Goal: Task Accomplishment & Management: Manage account settings

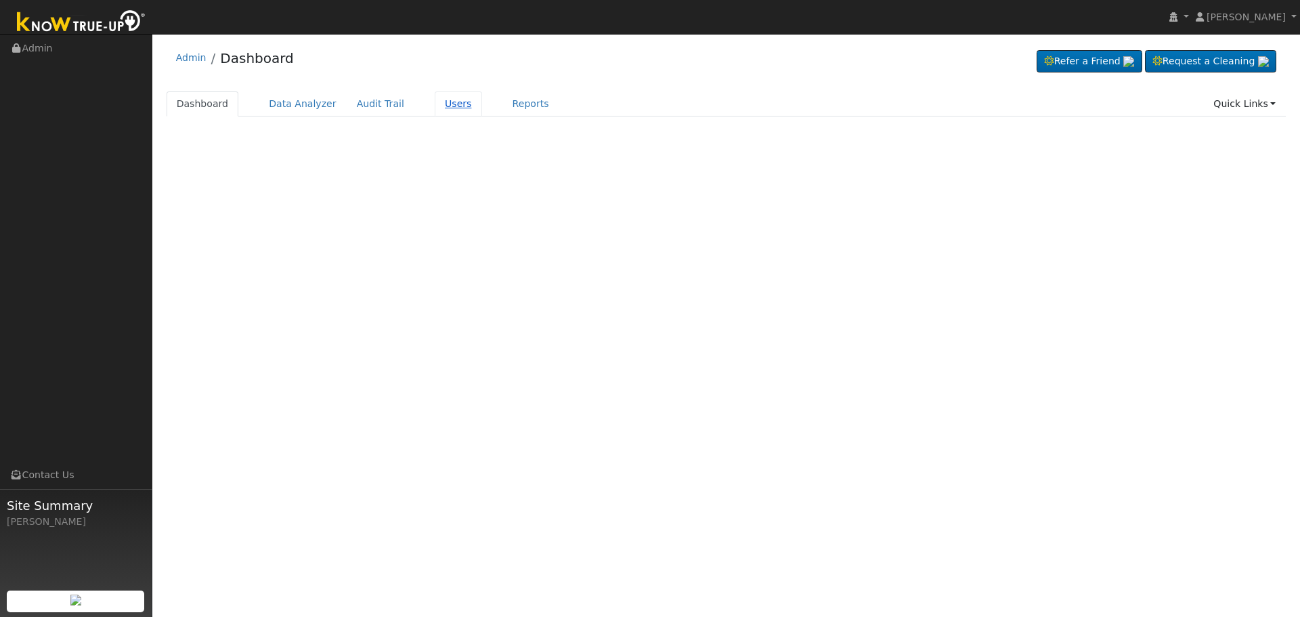
click at [439, 111] on link "Users" at bounding box center [458, 103] width 47 height 25
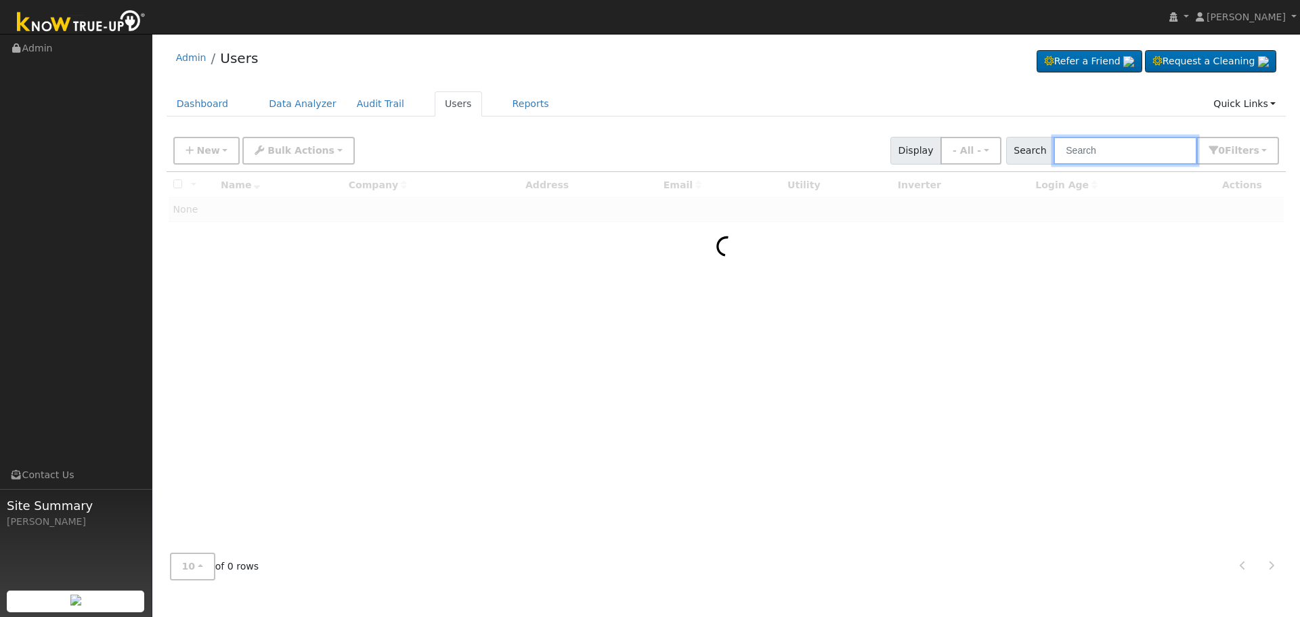
click at [1142, 160] on input "text" at bounding box center [1124, 151] width 143 height 28
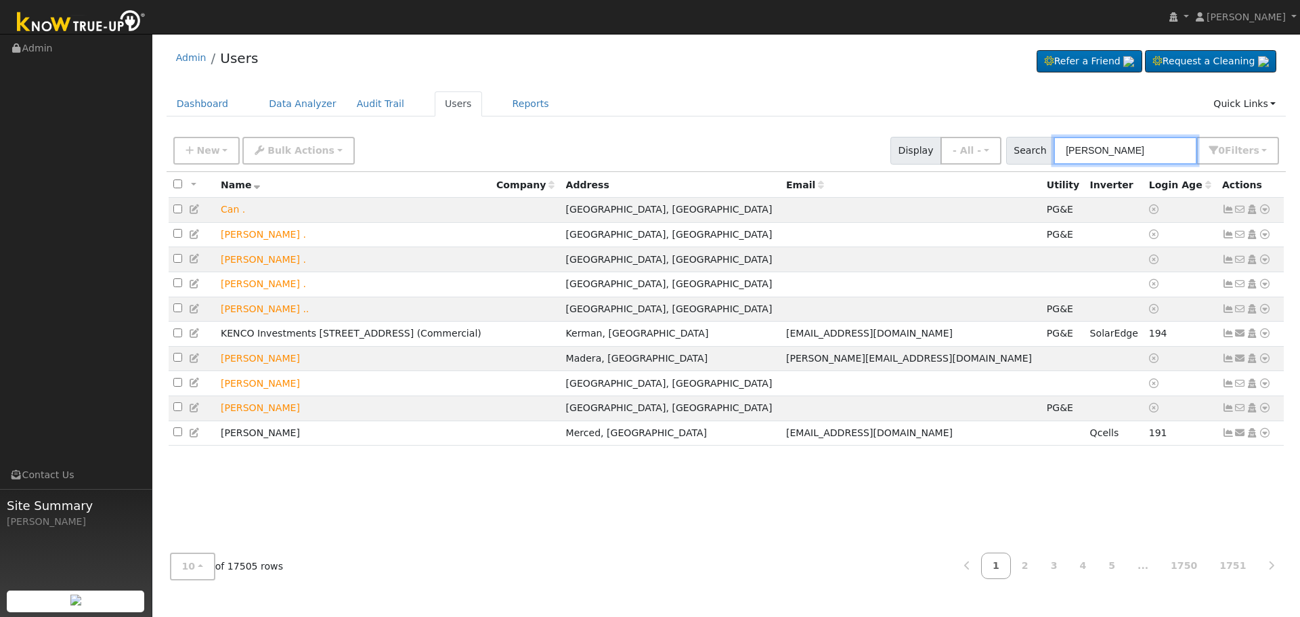
type input "briner"
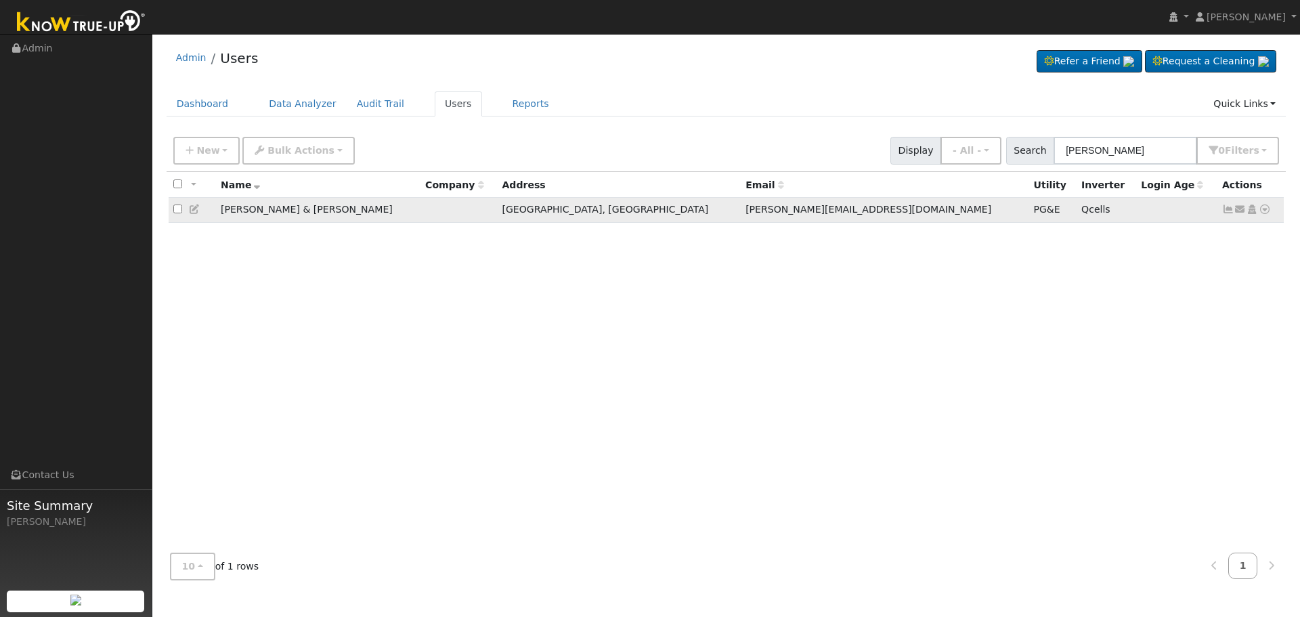
click at [1229, 214] on icon at bounding box center [1228, 208] width 12 height 9
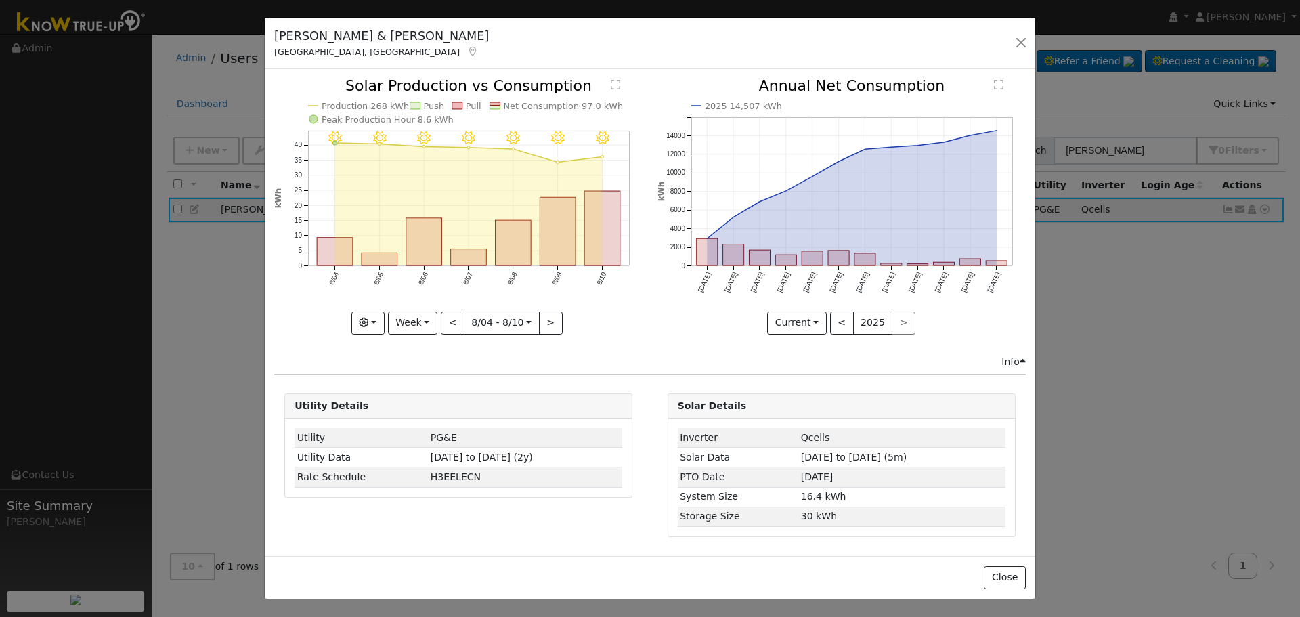
click at [899, 321] on div "< 2025 >" at bounding box center [873, 322] width 86 height 23
click at [1001, 263] on rect "onclick=""" at bounding box center [995, 263] width 21 height 5
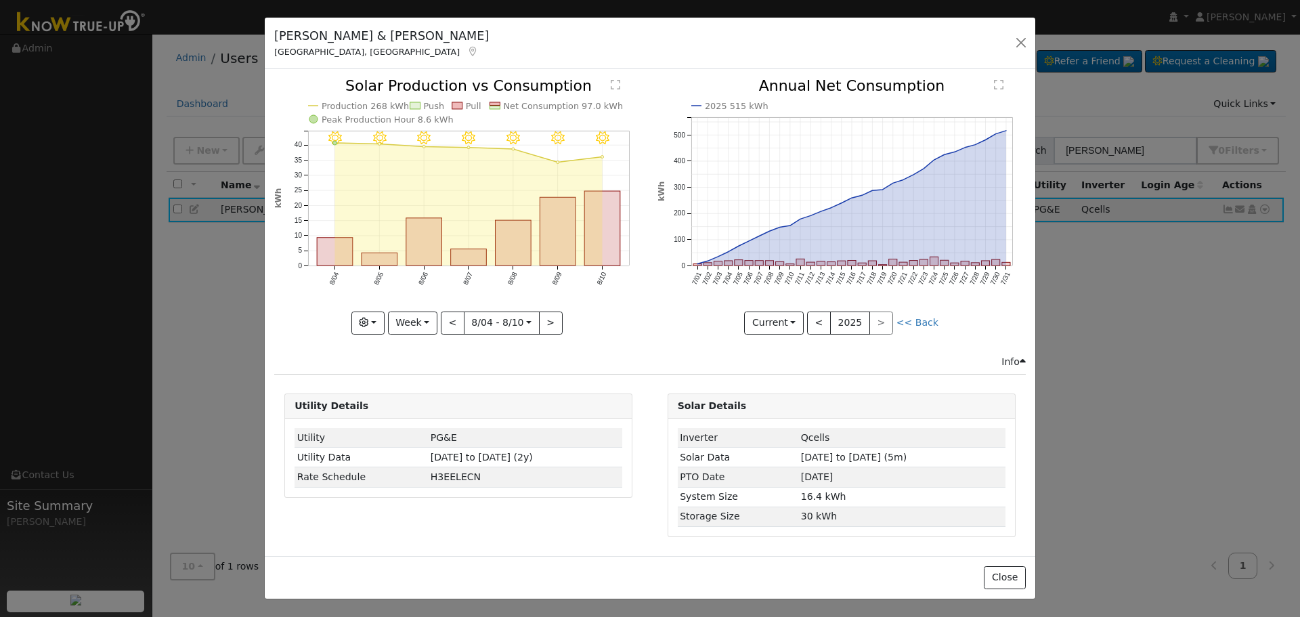
click at [1019, 56] on div "Elizabeth & Eric Briner Fresno, CA Default Account Default Account 8673 East Be…" at bounding box center [650, 44] width 770 height 52
click at [1023, 53] on div "Elizabeth & Eric Briner Fresno, CA Default Account Default Account 8673 East Be…" at bounding box center [650, 44] width 770 height 52
